Goal: Complete application form

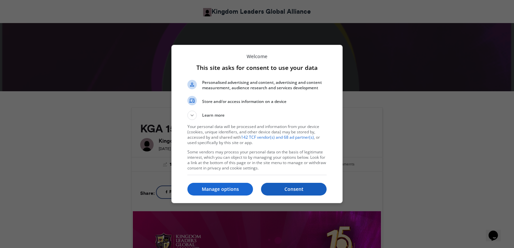
click at [295, 190] on p "Consent" at bounding box center [294, 189] width 66 height 7
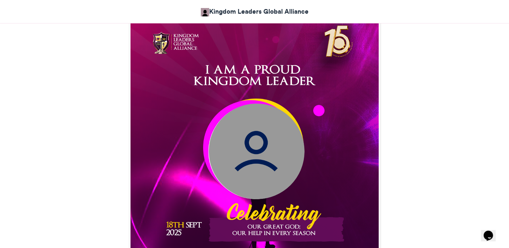
scroll to position [201, 0]
click at [252, 165] on img at bounding box center [256, 152] width 96 height 96
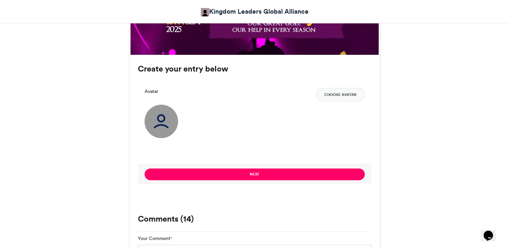
scroll to position [401, 0]
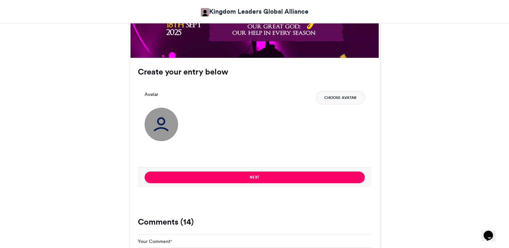
click at [322, 99] on button "Choose Avatar" at bounding box center [340, 97] width 49 height 13
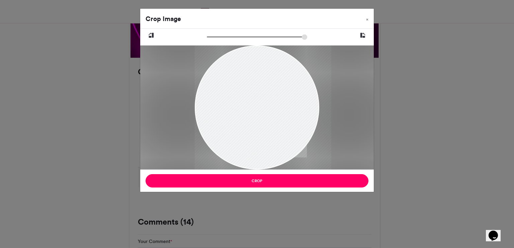
drag, startPoint x: 276, startPoint y: 120, endPoint x: 290, endPoint y: 120, distance: 14.7
click at [290, 120] on div at bounding box center [263, 107] width 136 height 124
click at [367, 19] on span "×" at bounding box center [367, 19] width 2 height 4
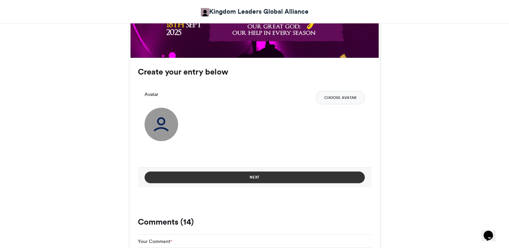
click at [278, 178] on button "Next" at bounding box center [254, 178] width 220 height 12
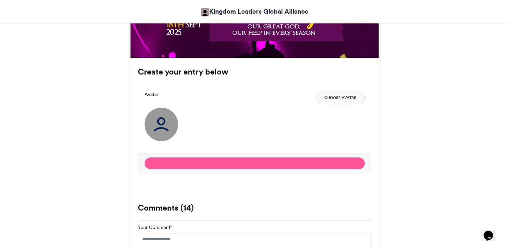
scroll to position [308, 0]
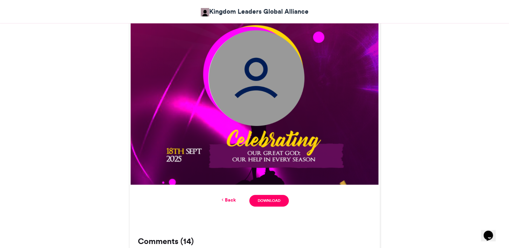
click at [222, 198] on icon at bounding box center [222, 200] width 5 height 6
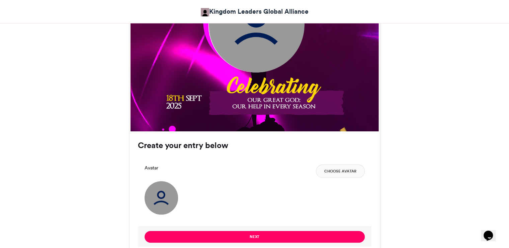
scroll to position [334, 0]
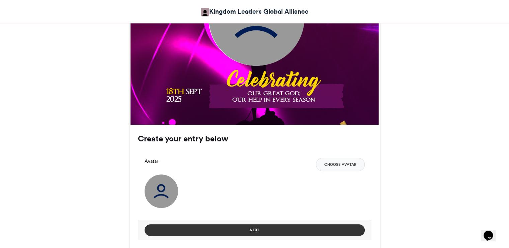
click at [255, 228] on button "Next" at bounding box center [254, 230] width 220 height 12
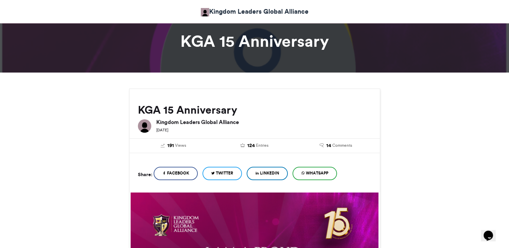
scroll to position [0, 0]
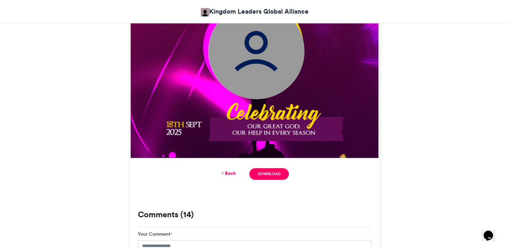
click at [224, 171] on icon at bounding box center [222, 173] width 5 height 6
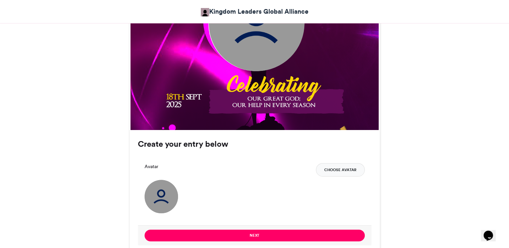
scroll to position [328, 0]
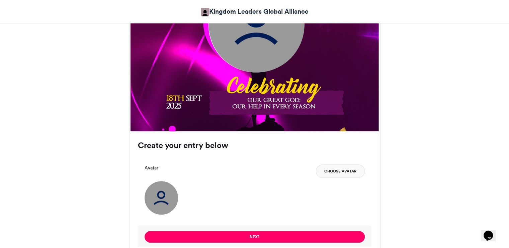
drag, startPoint x: 355, startPoint y: 165, endPoint x: 352, endPoint y: 169, distance: 5.1
click at [352, 169] on button "Choose Avatar" at bounding box center [340, 171] width 49 height 13
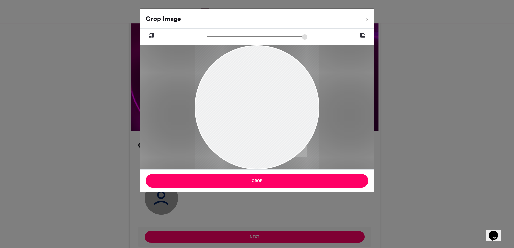
click at [365, 19] on button "×" at bounding box center [367, 18] width 13 height 19
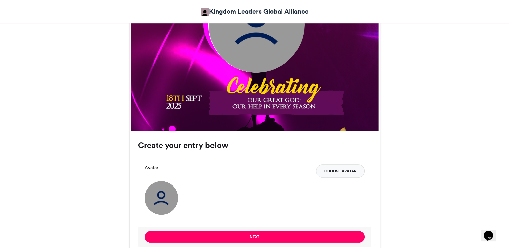
click at [326, 171] on button "Choose Avatar" at bounding box center [340, 171] width 49 height 13
click at [333, 174] on button "Choose Avatar" at bounding box center [340, 171] width 49 height 13
